Goal: Task Accomplishment & Management: Manage account settings

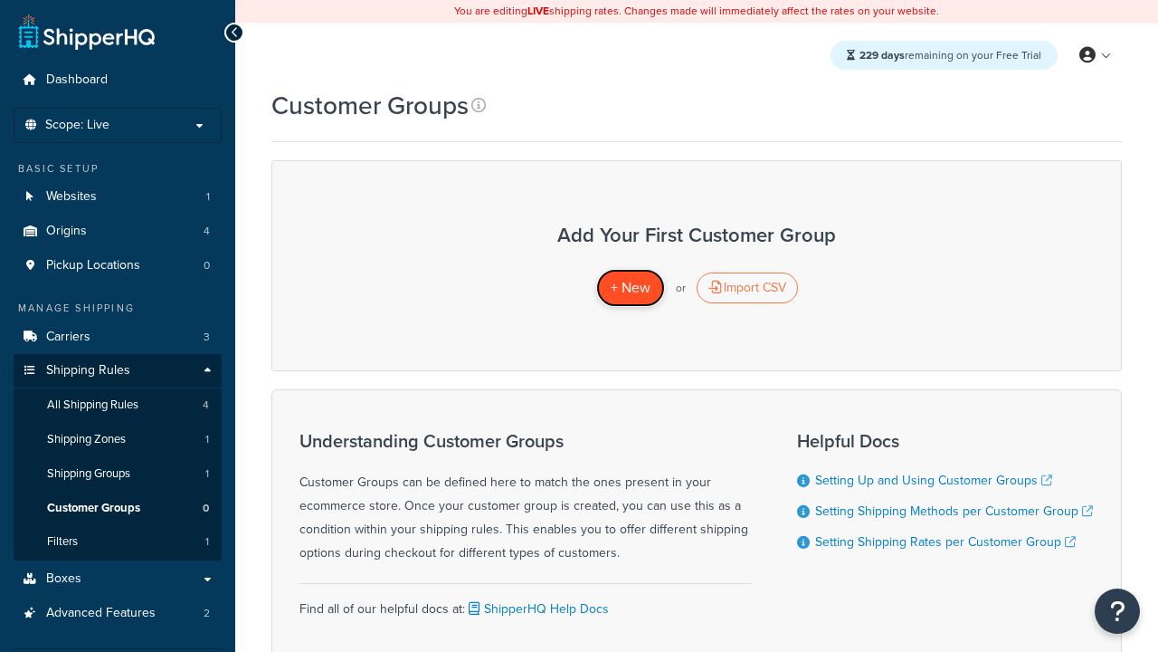
click at [630, 288] on span "+ New" at bounding box center [631, 287] width 40 height 21
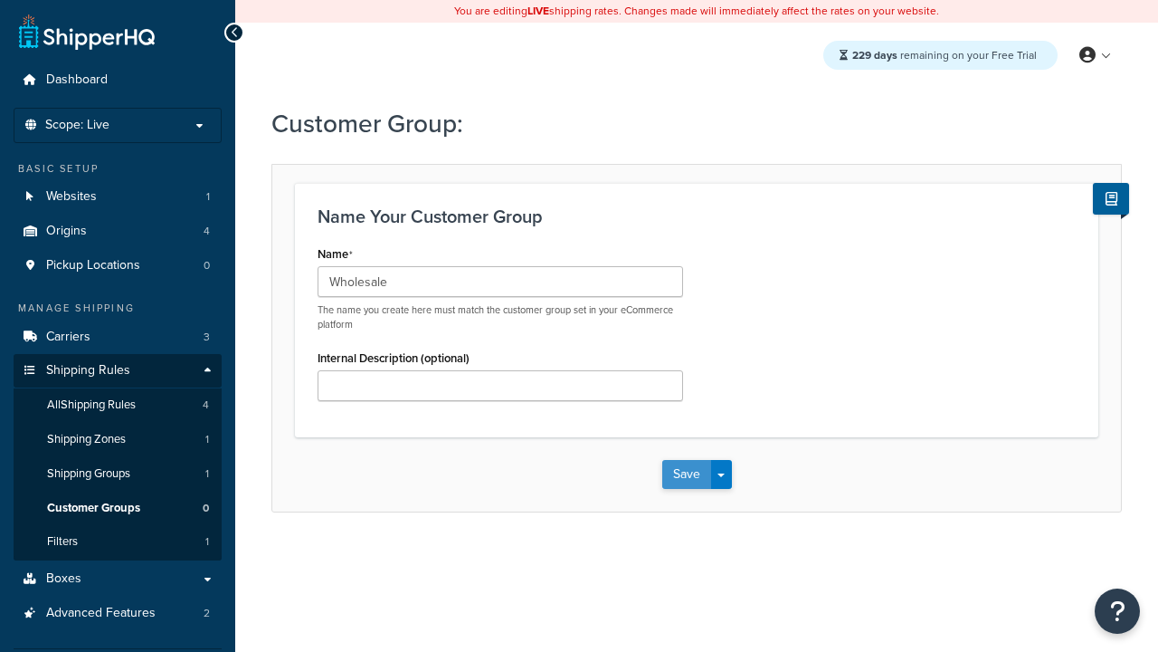
type input "Wholesale"
click at [686, 474] on button "Save" at bounding box center [686, 474] width 49 height 29
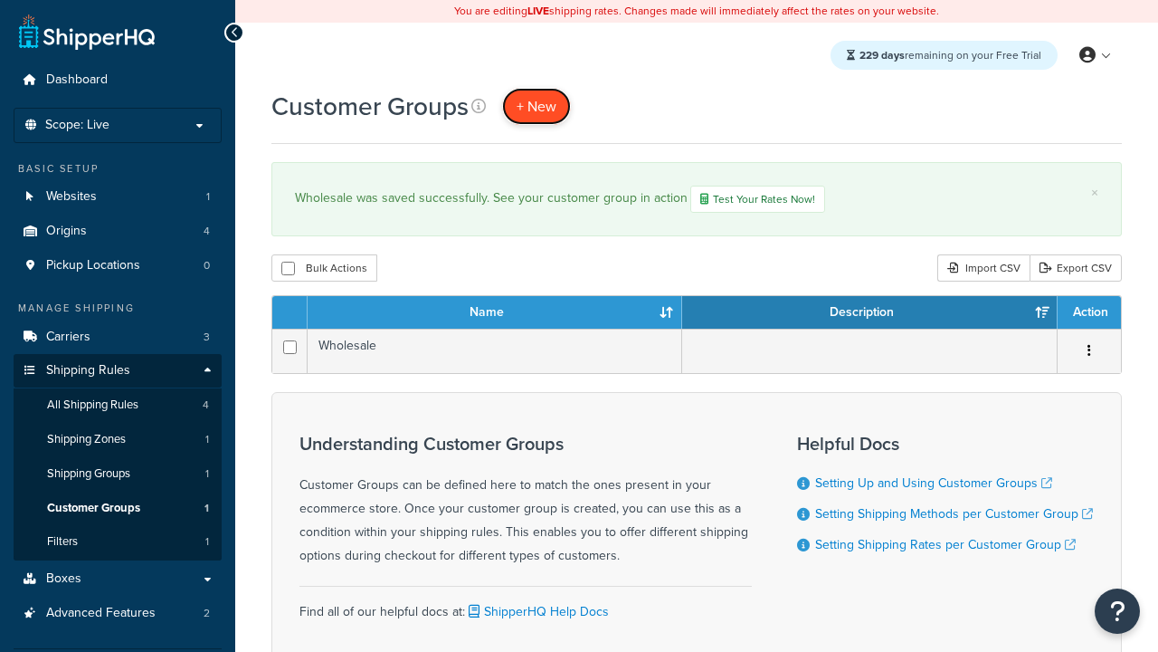
click at [537, 106] on span "+ New" at bounding box center [537, 106] width 40 height 21
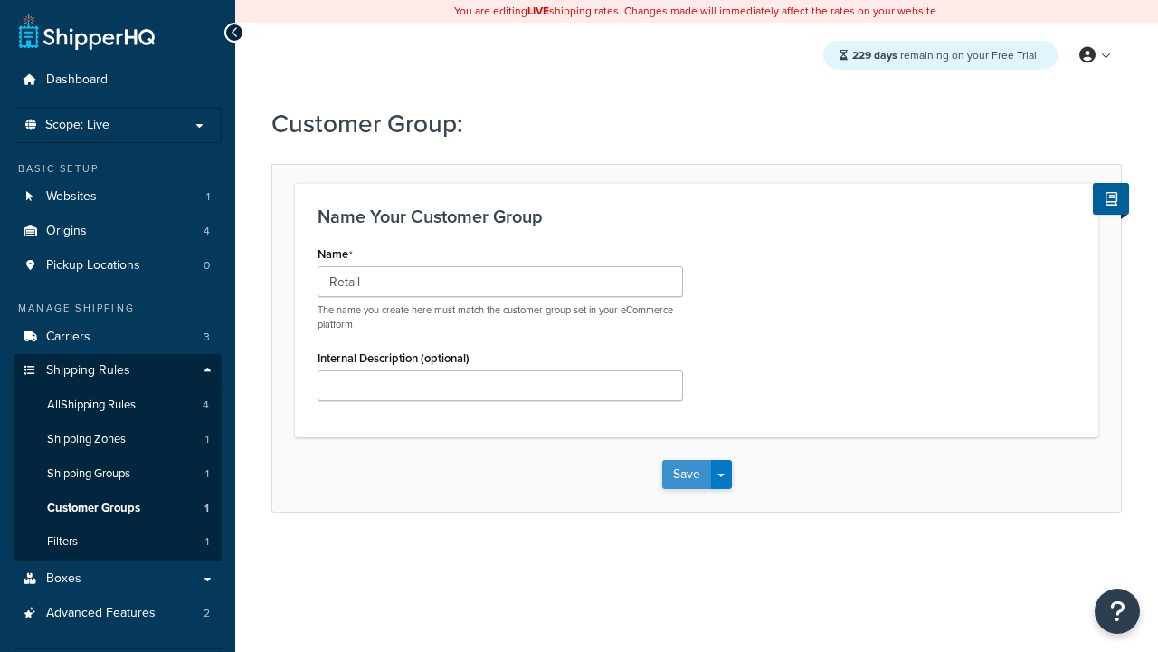
type input "Retail"
click at [686, 474] on button "Save" at bounding box center [686, 474] width 49 height 29
type input "Not Authenticated"
click at [686, 474] on button "Save" at bounding box center [686, 474] width 49 height 29
type input "Logged in"
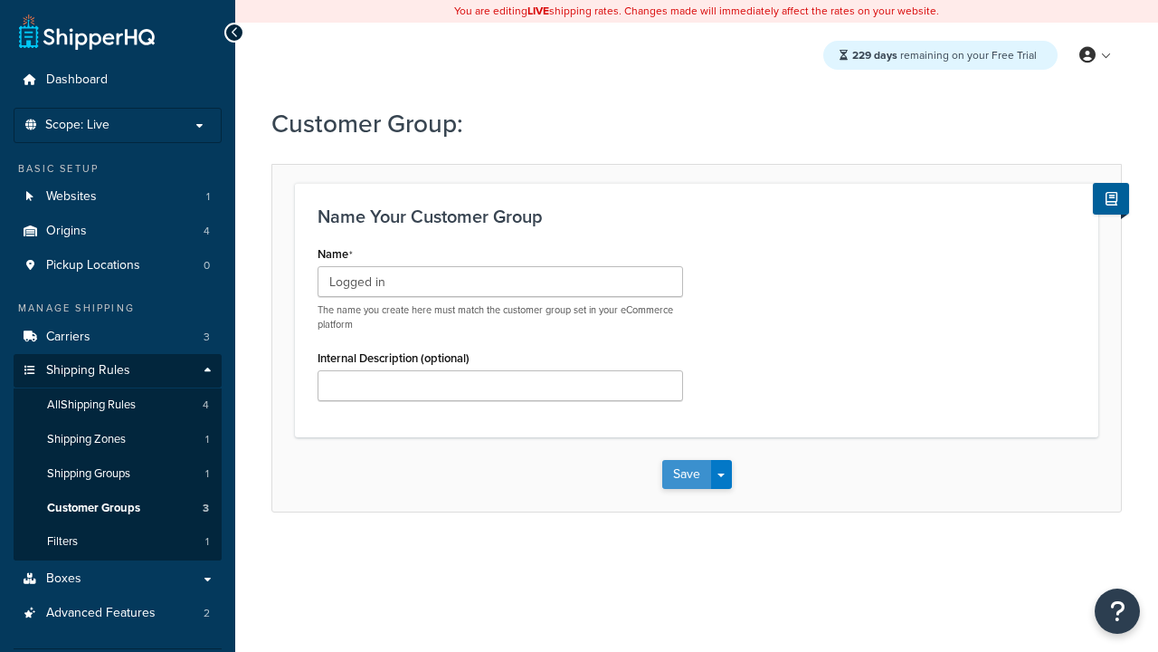
click at [686, 474] on button "Save" at bounding box center [686, 474] width 49 height 29
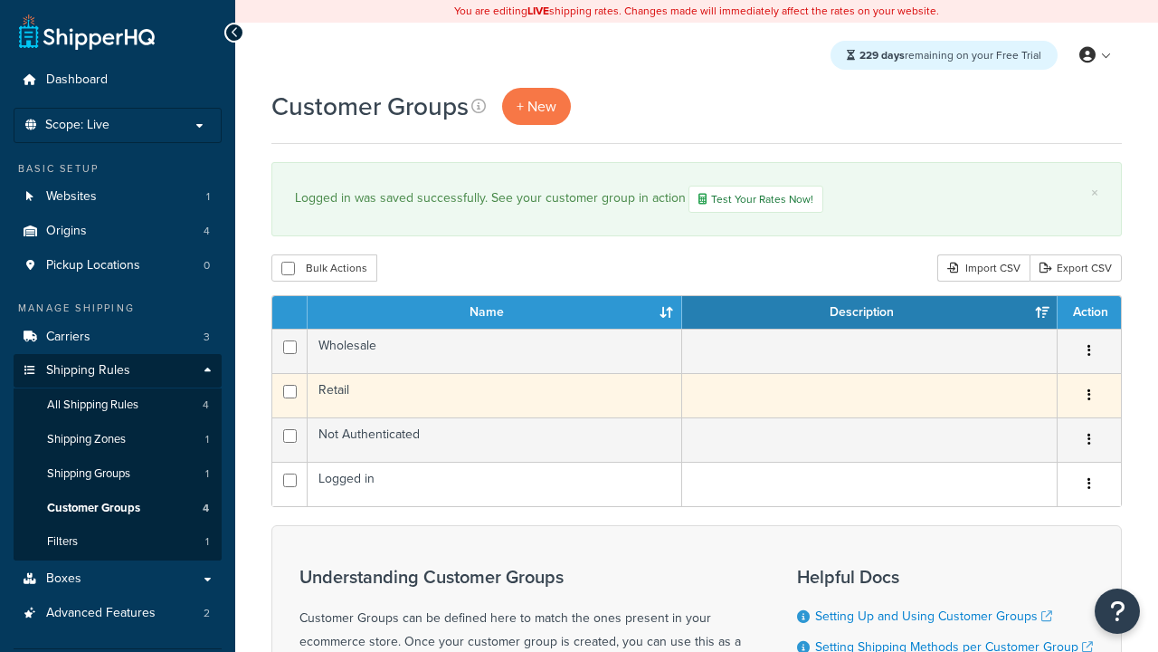
click at [1089, 397] on icon "button" at bounding box center [1090, 394] width 4 height 13
click at [0, 0] on link "Edit" at bounding box center [0, 0] width 0 height 0
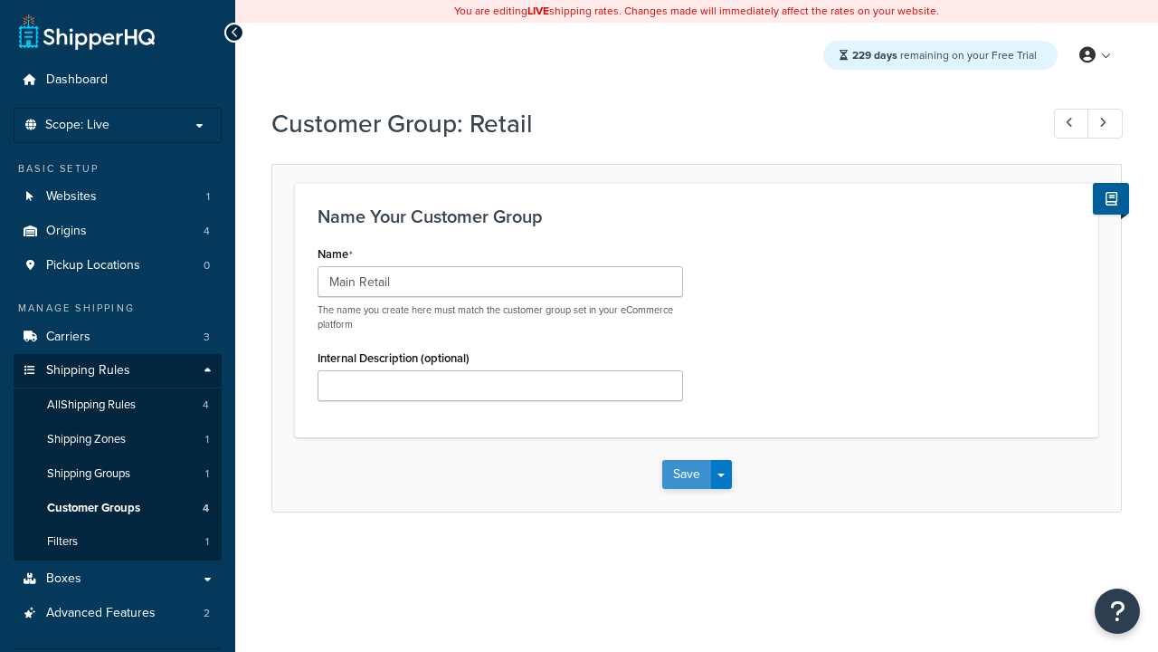
type input "Main Retail"
click at [686, 474] on button "Save" at bounding box center [686, 474] width 49 height 29
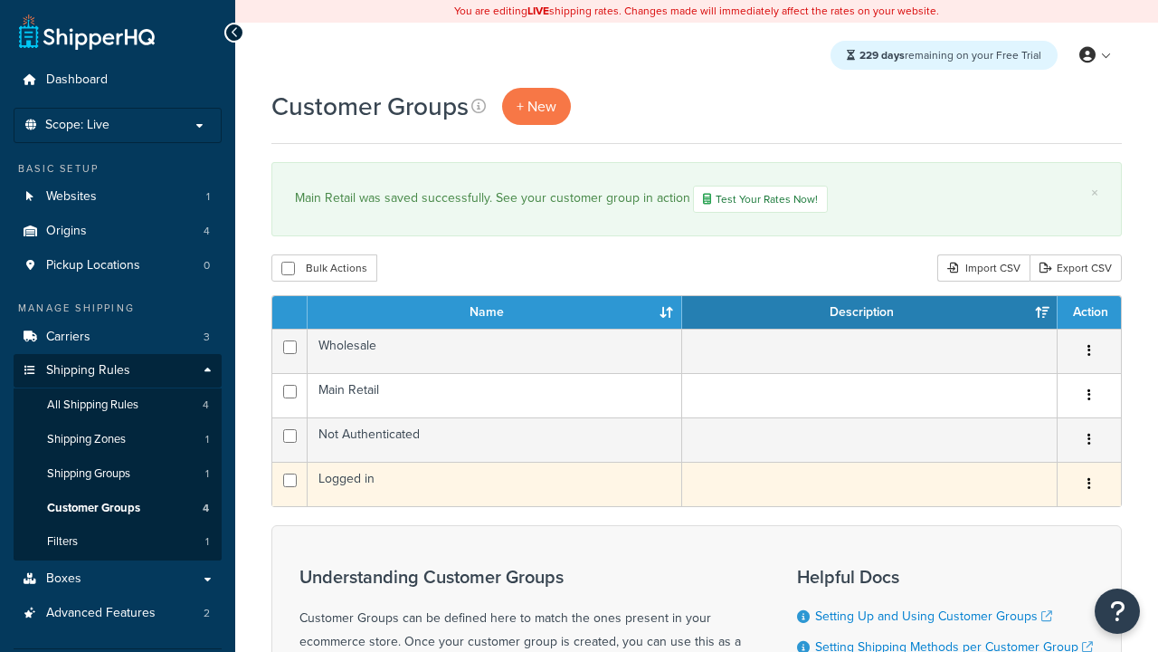
click at [1089, 486] on icon "button" at bounding box center [1090, 483] width 4 height 13
click at [0, 0] on link "Duplicate" at bounding box center [0, 0] width 0 height 0
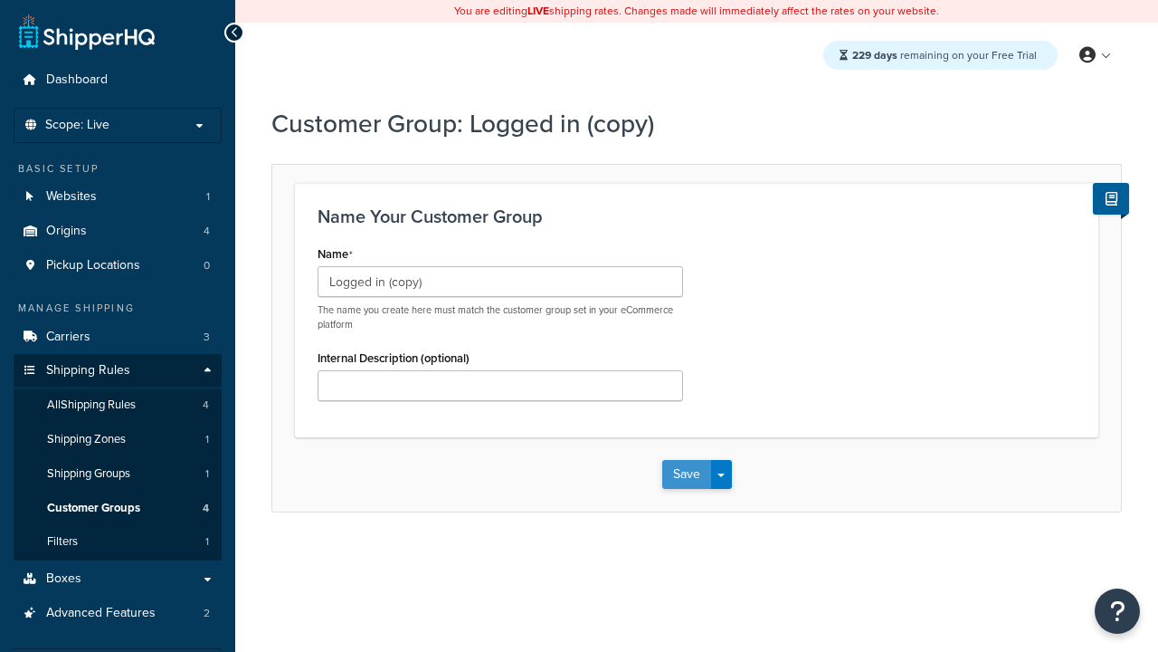
click at [686, 474] on button "Save" at bounding box center [686, 474] width 49 height 29
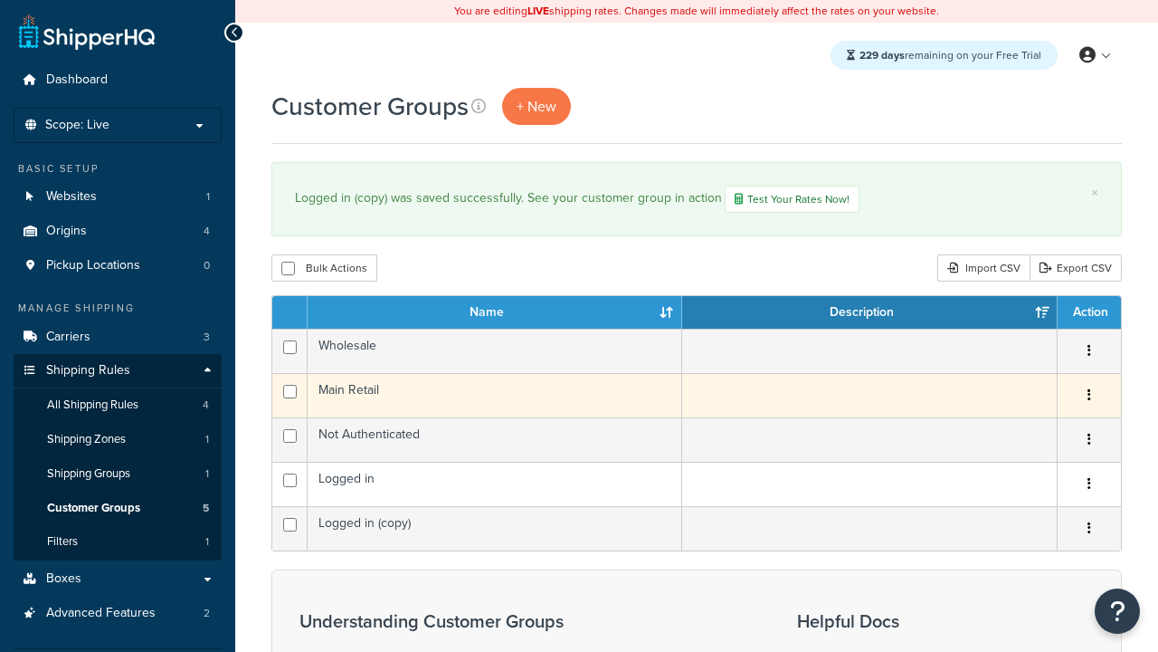
click at [1089, 397] on icon "button" at bounding box center [1090, 394] width 4 height 13
click at [0, 0] on link "Delete" at bounding box center [0, 0] width 0 height 0
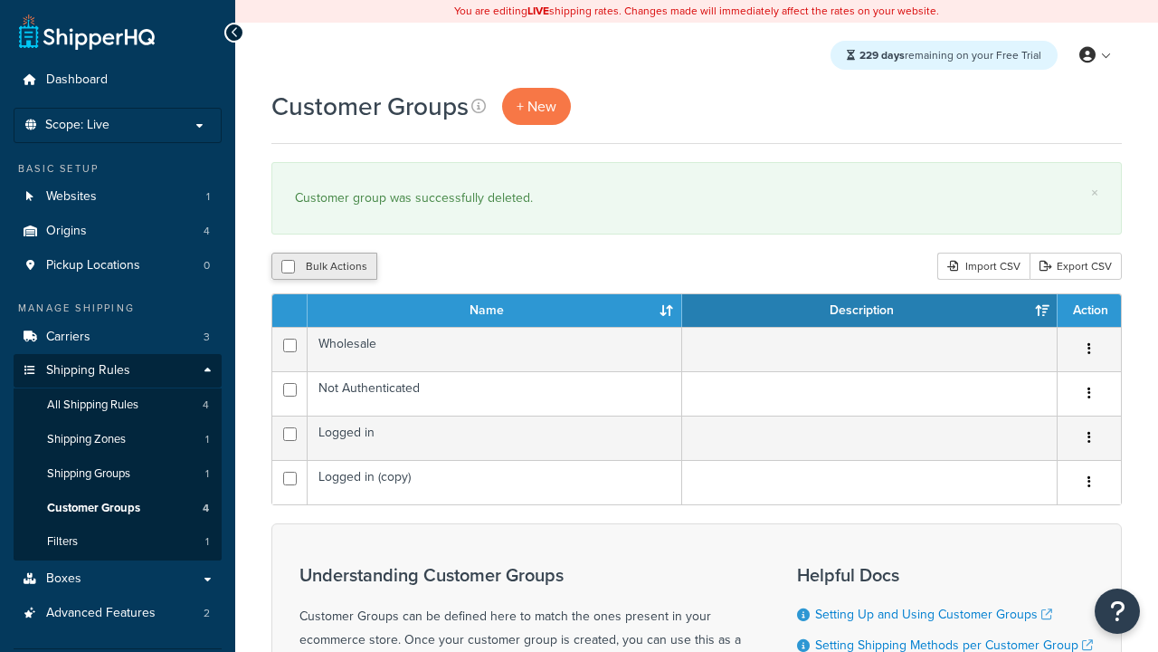
click at [324, 267] on button "Bulk Actions" at bounding box center [324, 265] width 106 height 27
checkbox input "true"
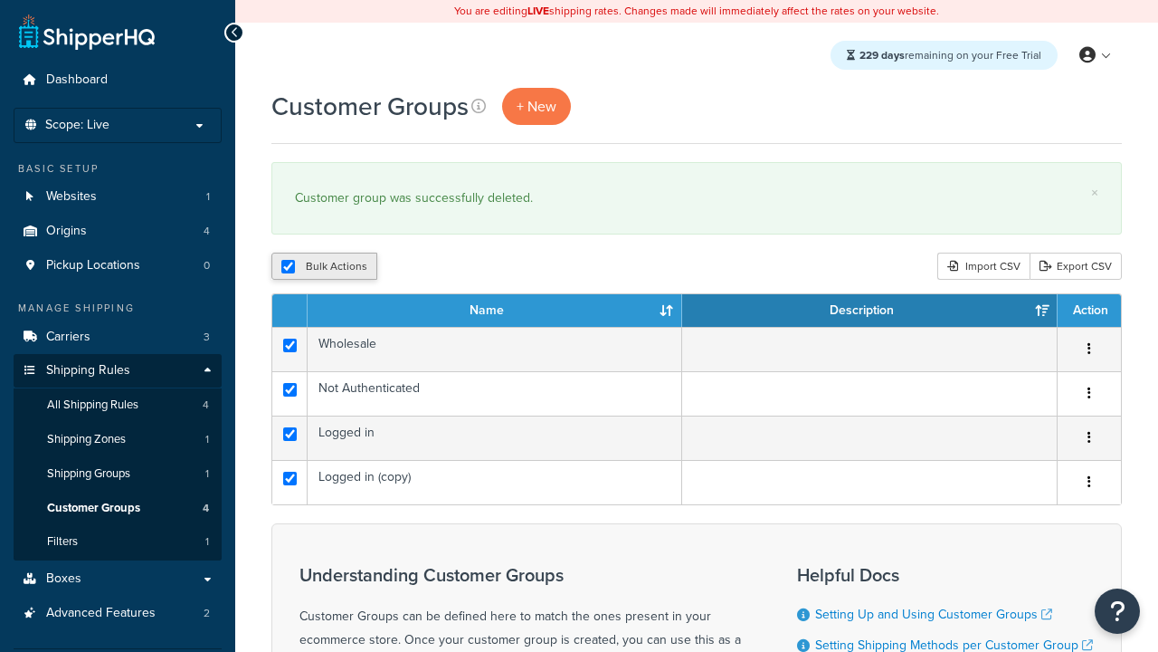
checkbox input "true"
click at [0, 0] on button "Delete" at bounding box center [0, 0] width 0 height 0
